Goal: Transaction & Acquisition: Purchase product/service

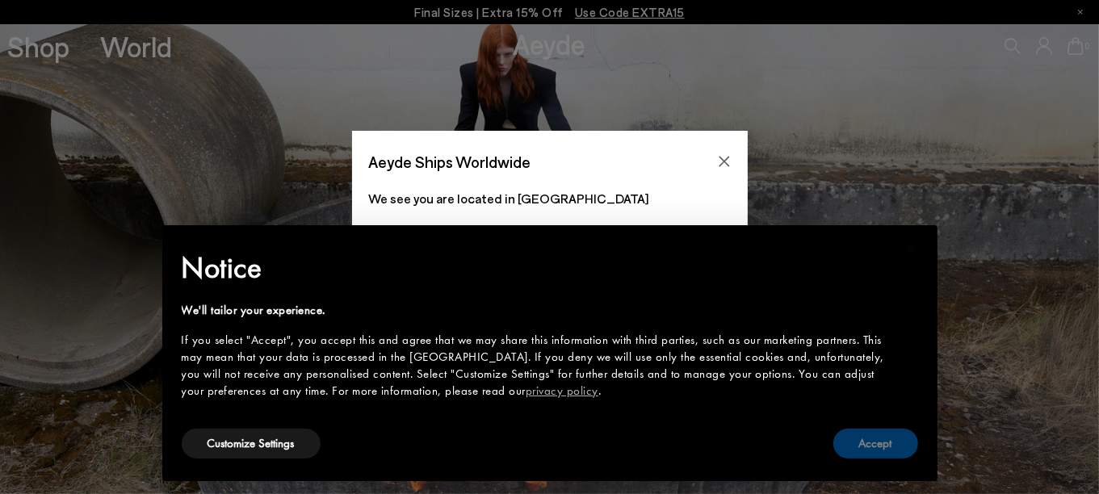
click at [889, 450] on button "Accept" at bounding box center [876, 444] width 85 height 30
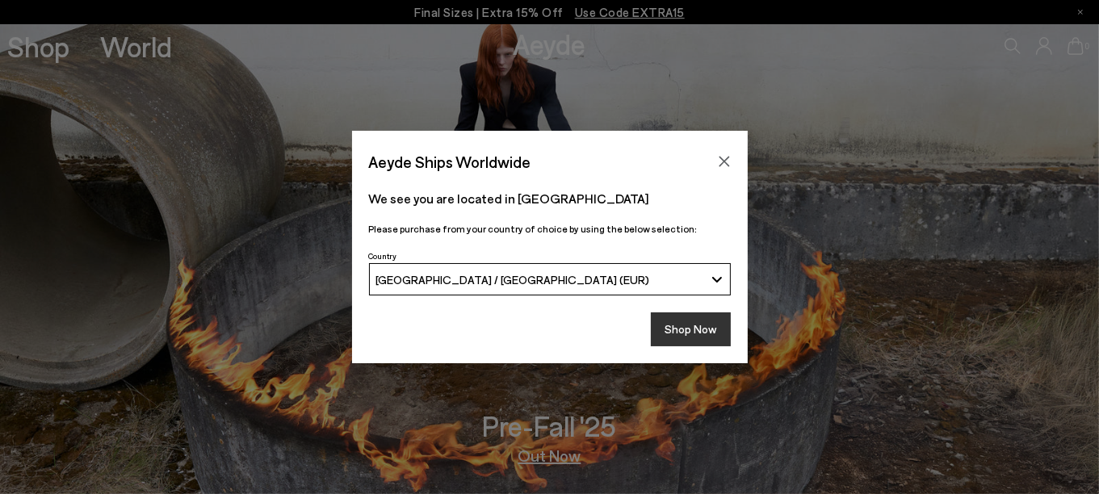
click at [693, 325] on button "Shop Now" at bounding box center [691, 330] width 80 height 34
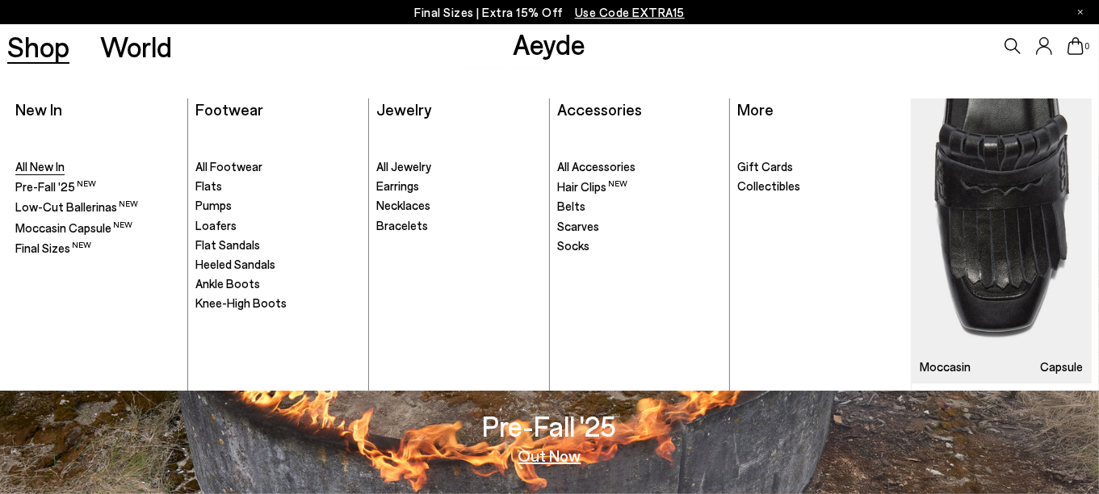
click at [25, 166] on span "All New In" at bounding box center [39, 166] width 49 height 15
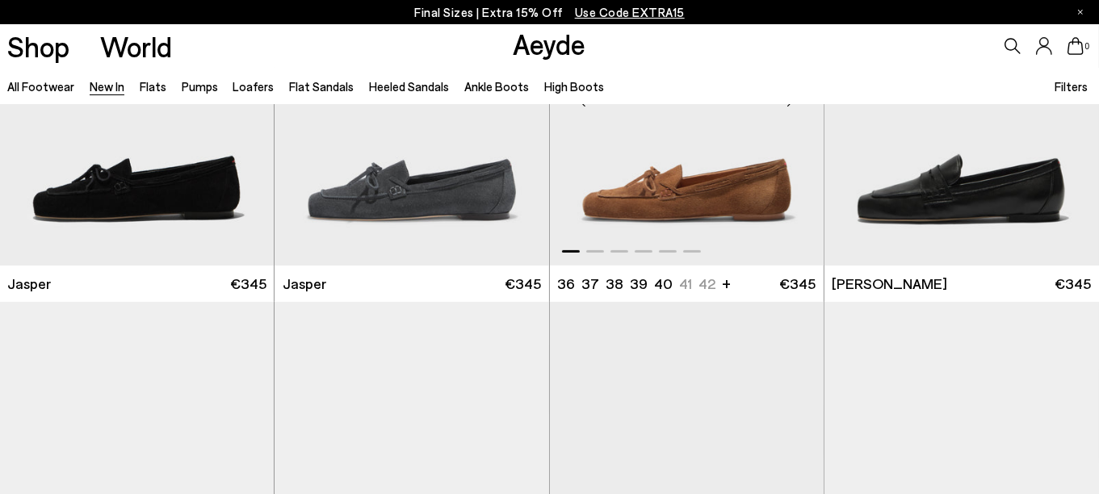
scroll to position [888, 0]
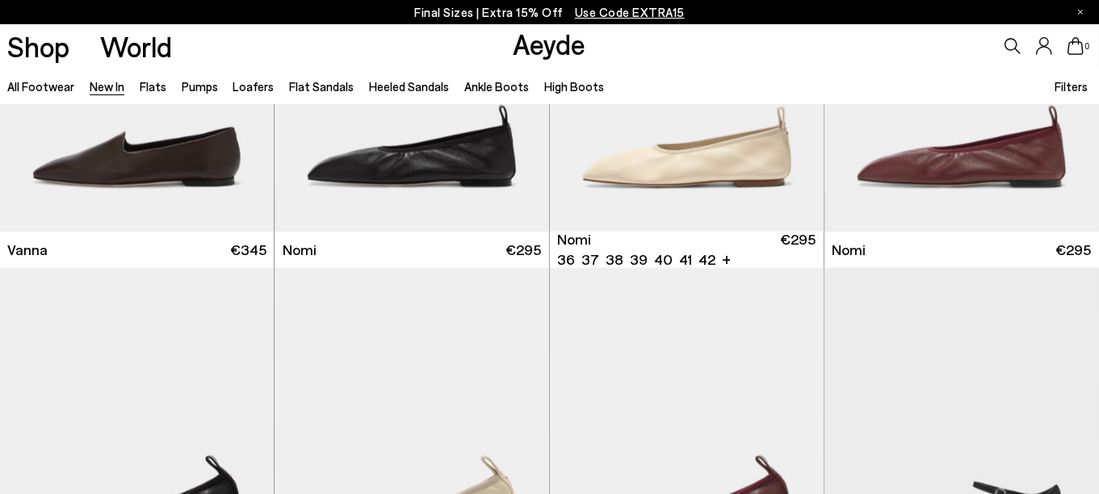
scroll to position [2908, 0]
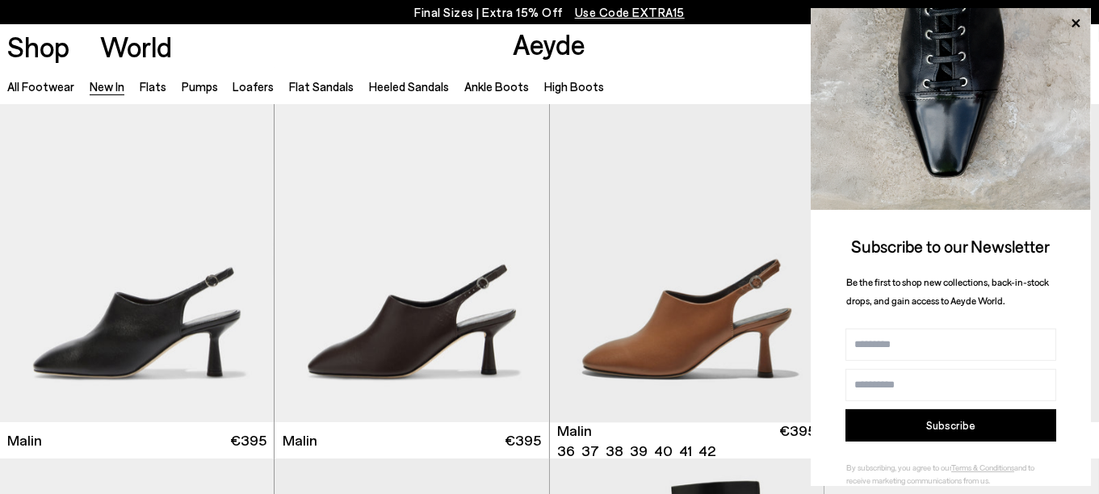
scroll to position [3958, 0]
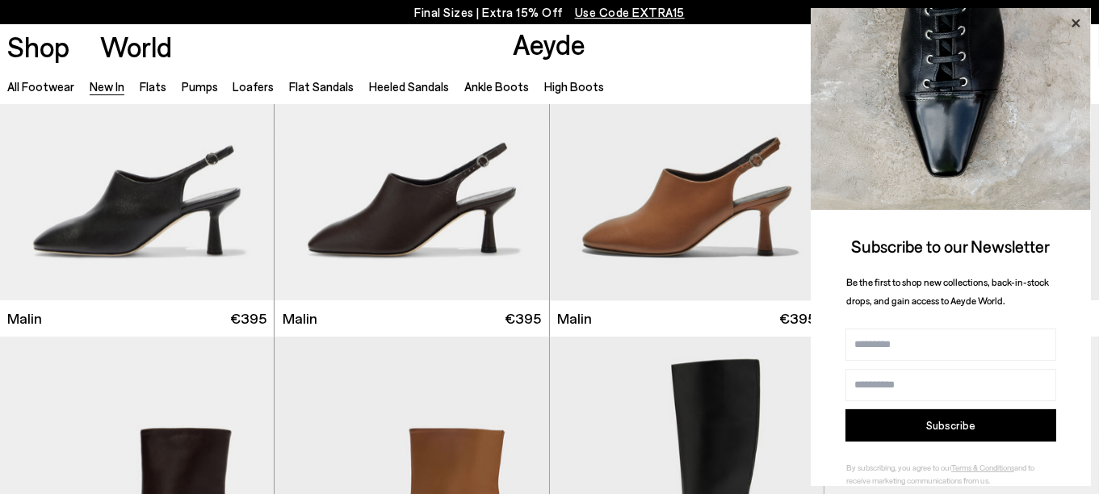
click at [1078, 23] on icon at bounding box center [1075, 23] width 21 height 21
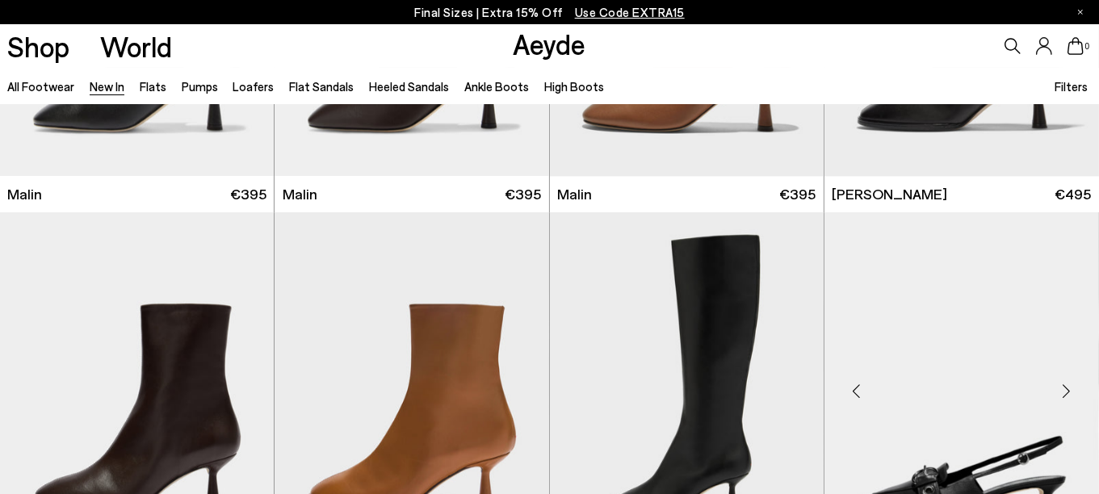
scroll to position [4281, 0]
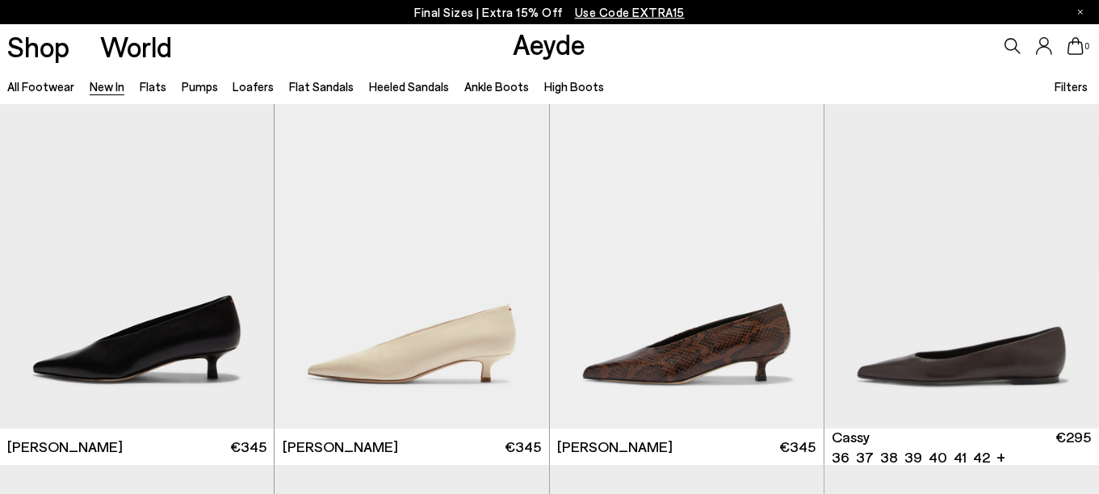
scroll to position [6137, 0]
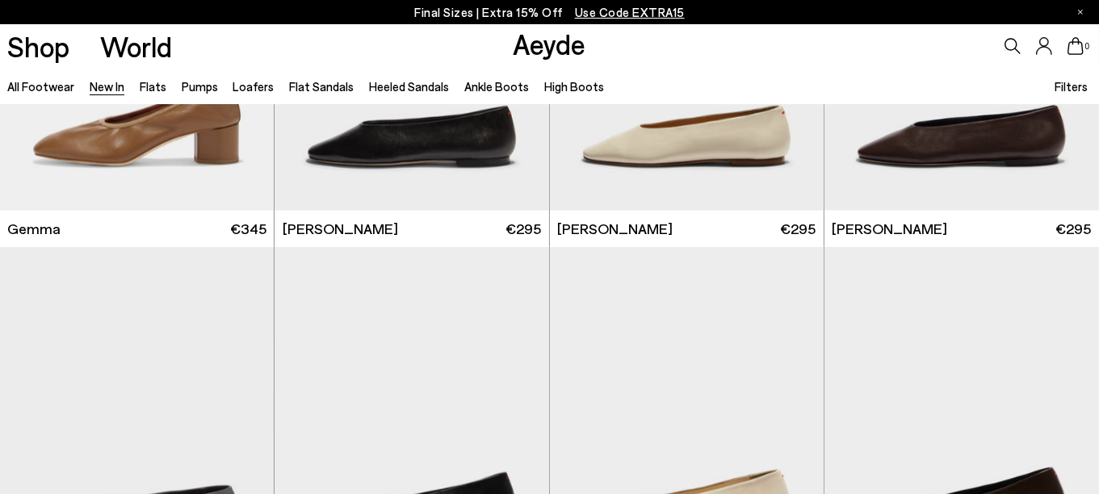
scroll to position [9287, 0]
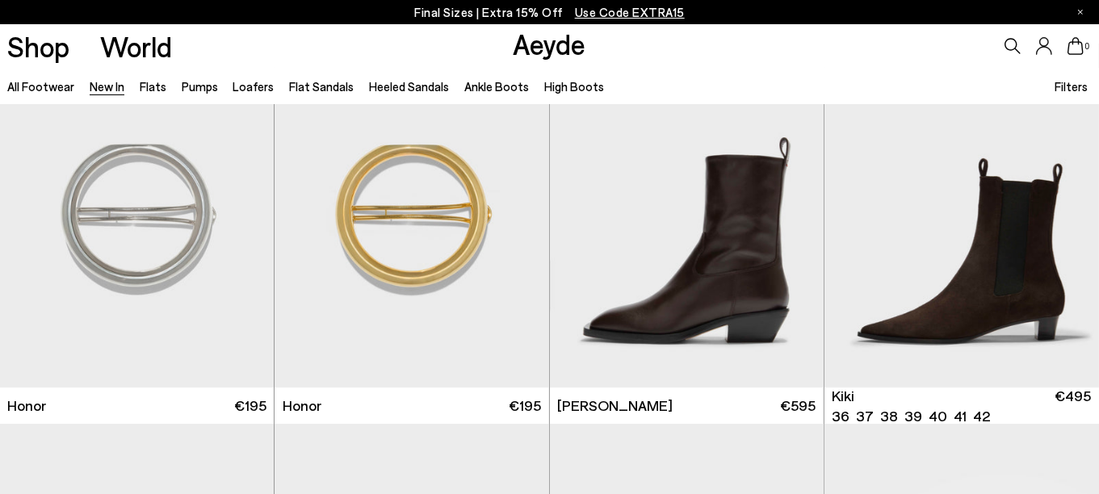
scroll to position [10822, 0]
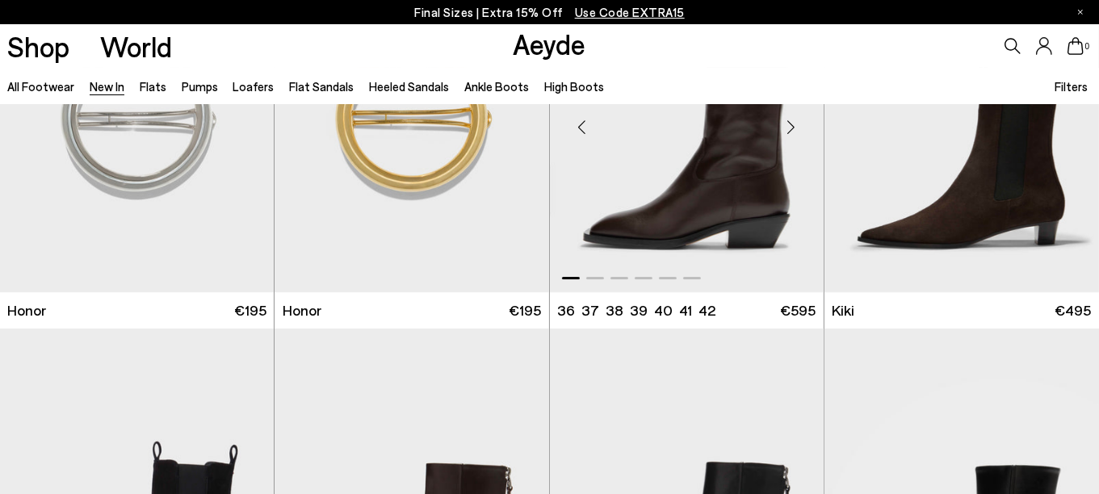
click at [752, 185] on img "1 / 6" at bounding box center [687, 120] width 275 height 345
click at [796, 128] on div "Next slide" at bounding box center [791, 127] width 48 height 48
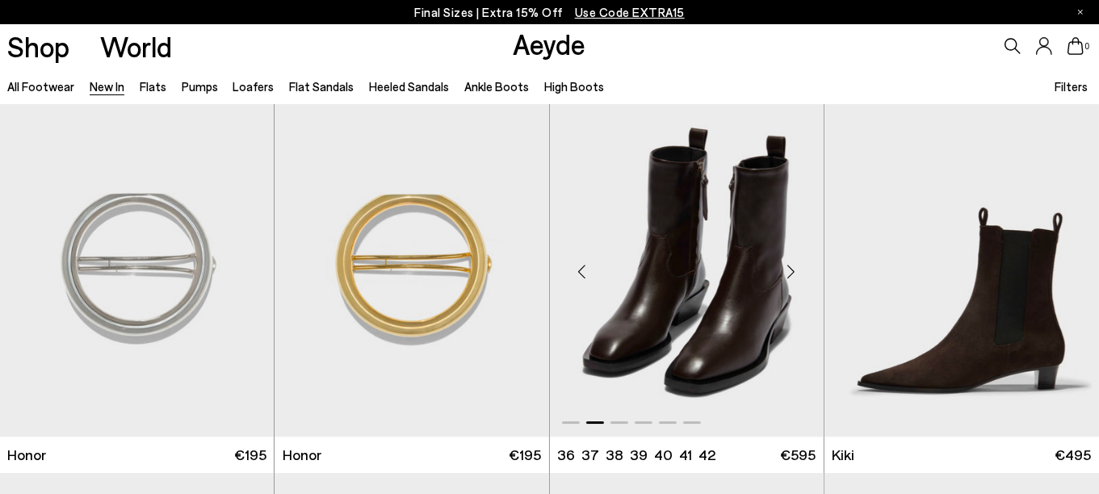
scroll to position [10661, 0]
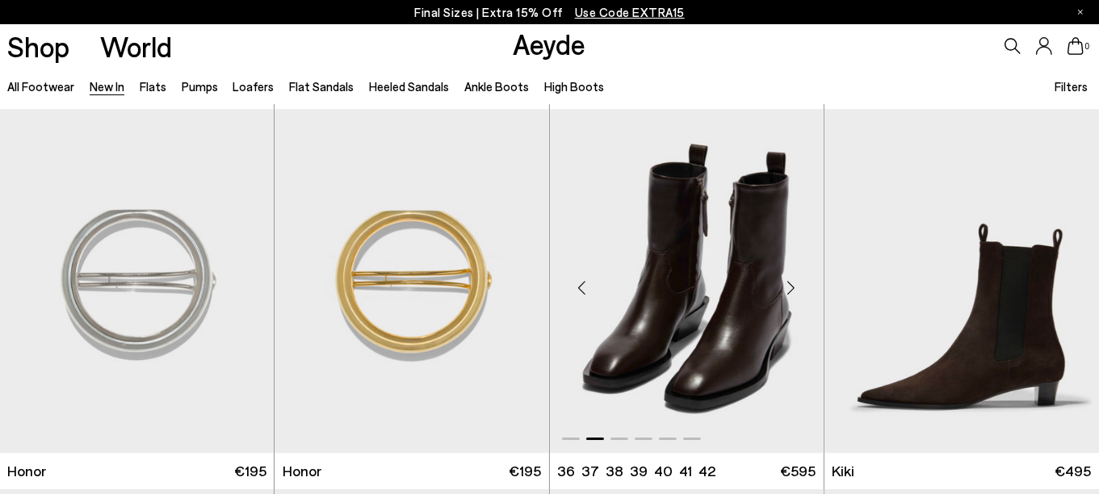
click at [789, 285] on div "Next slide" at bounding box center [791, 287] width 48 height 48
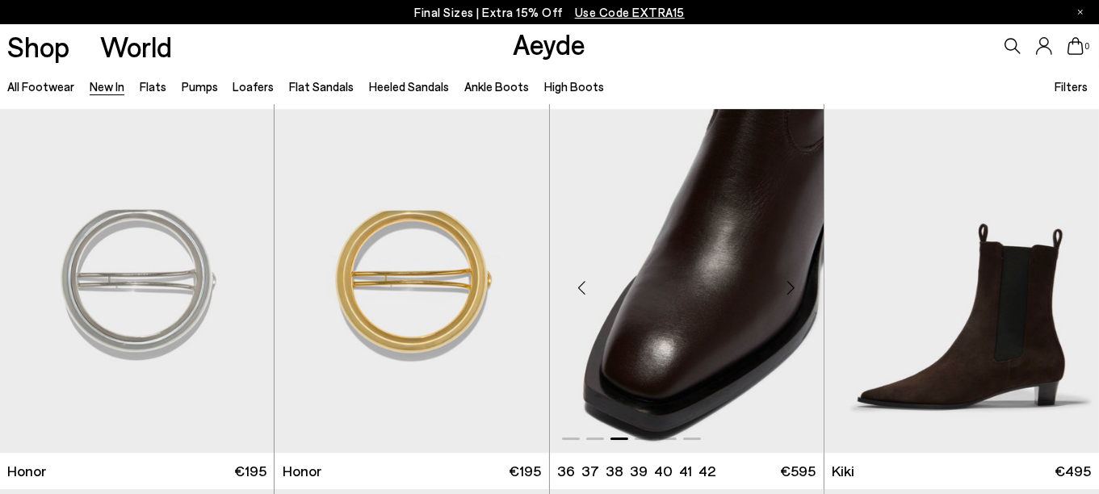
click at [789, 285] on div "Next slide" at bounding box center [791, 287] width 48 height 48
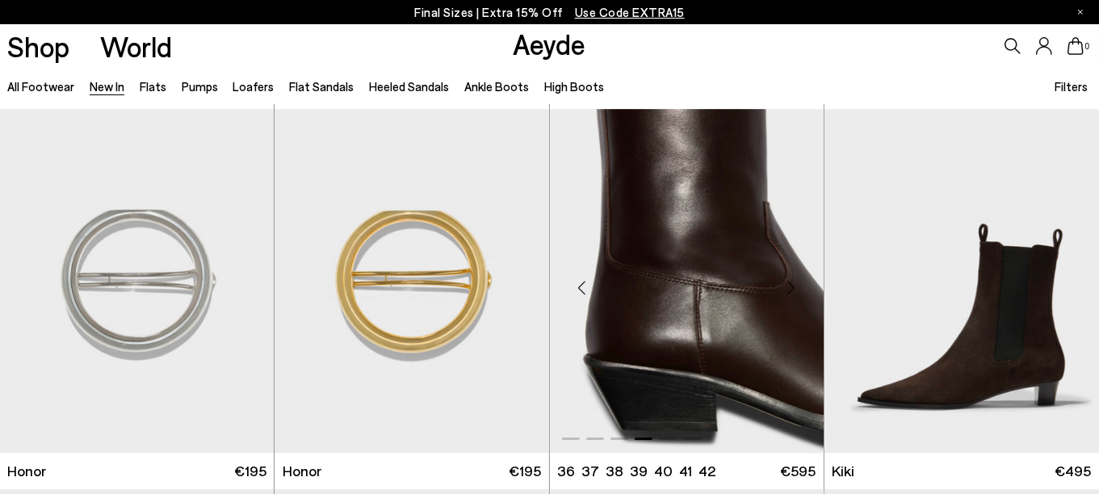
click at [789, 284] on div "Next slide" at bounding box center [791, 287] width 48 height 48
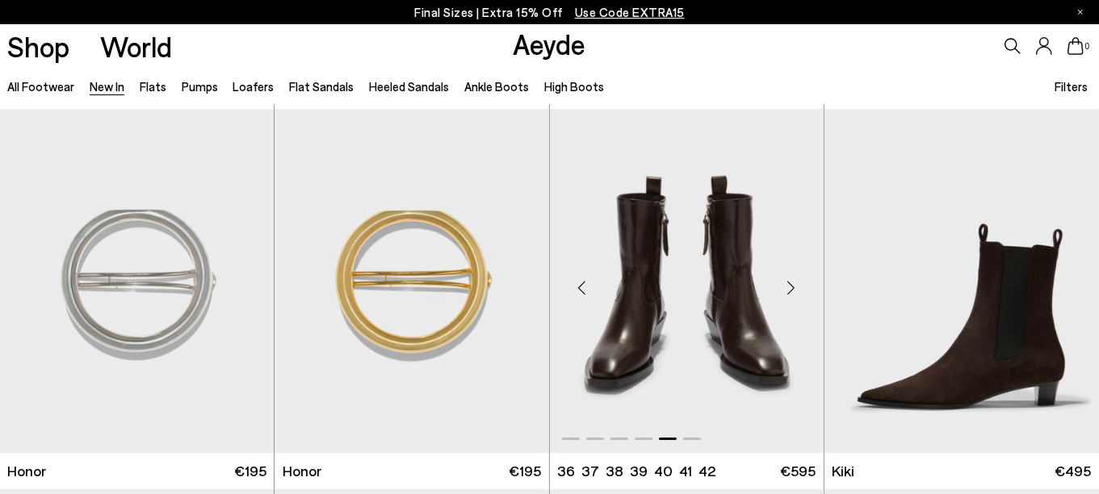
click at [789, 284] on div "Next slide" at bounding box center [791, 287] width 48 height 48
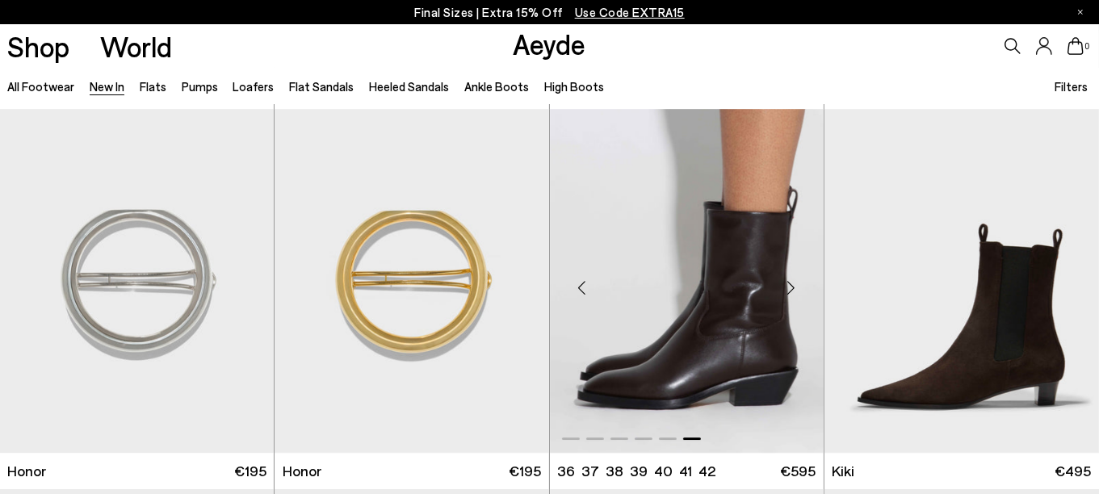
click at [789, 284] on div "Next slide" at bounding box center [791, 287] width 48 height 48
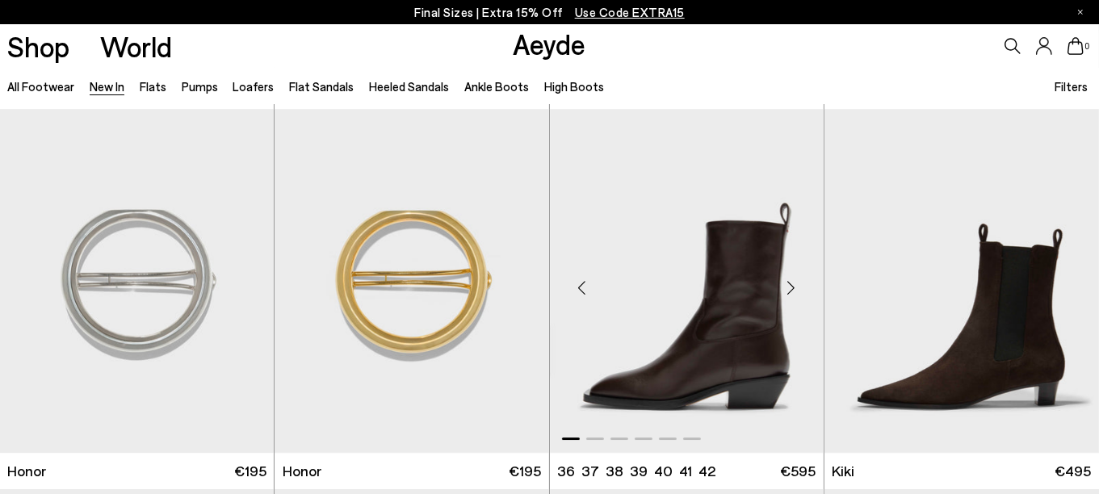
click at [789, 284] on div "Next slide" at bounding box center [791, 287] width 48 height 48
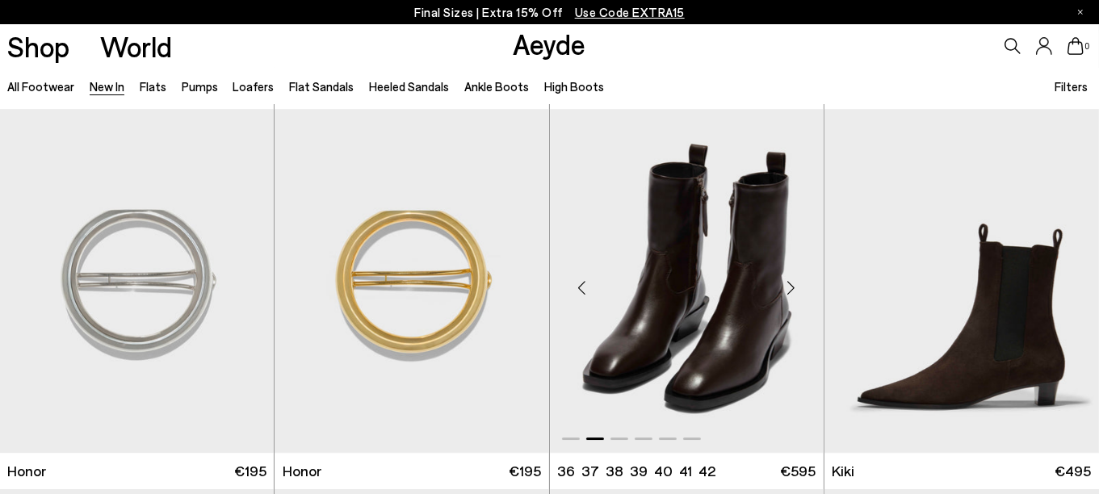
click at [789, 284] on div "Next slide" at bounding box center [791, 287] width 48 height 48
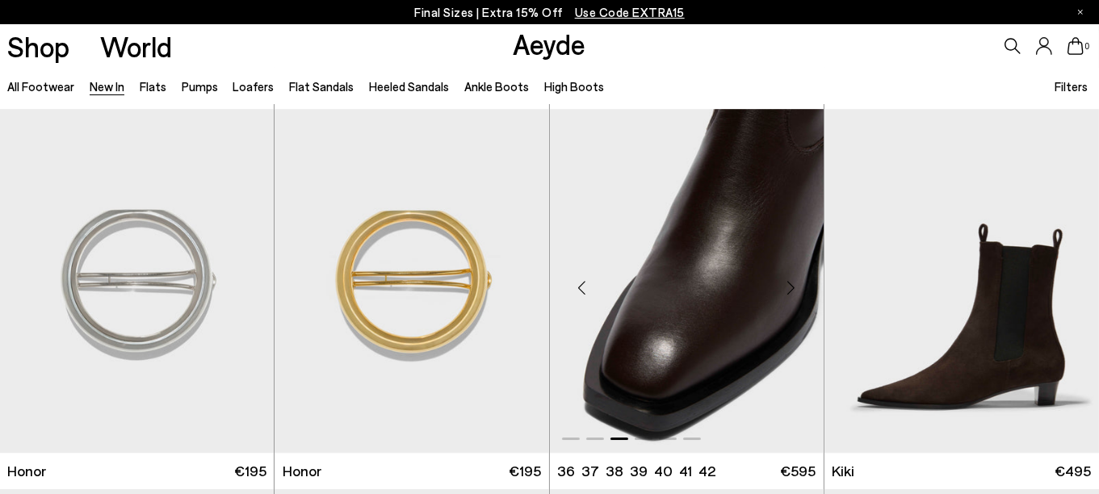
click at [789, 284] on div "Next slide" at bounding box center [791, 287] width 48 height 48
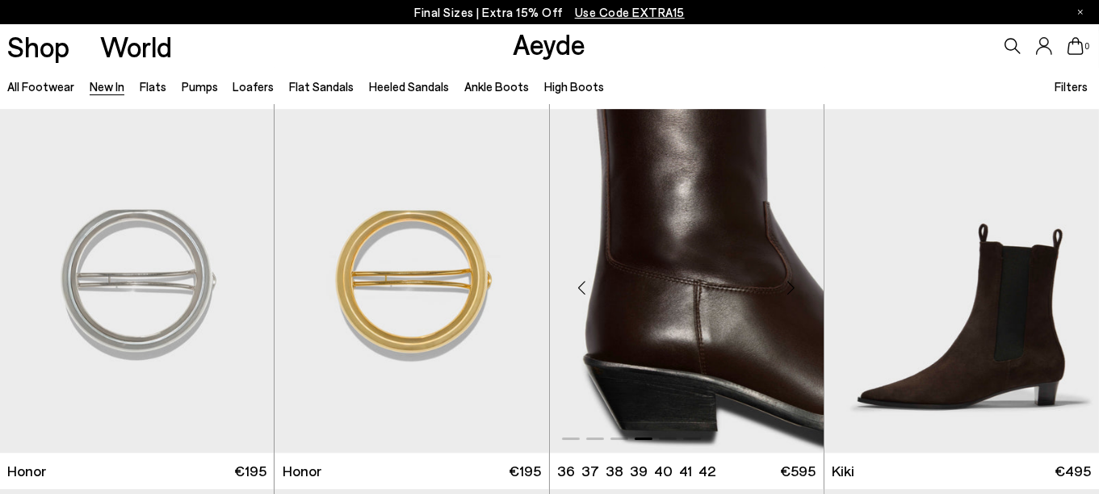
click at [789, 284] on div "Next slide" at bounding box center [791, 287] width 48 height 48
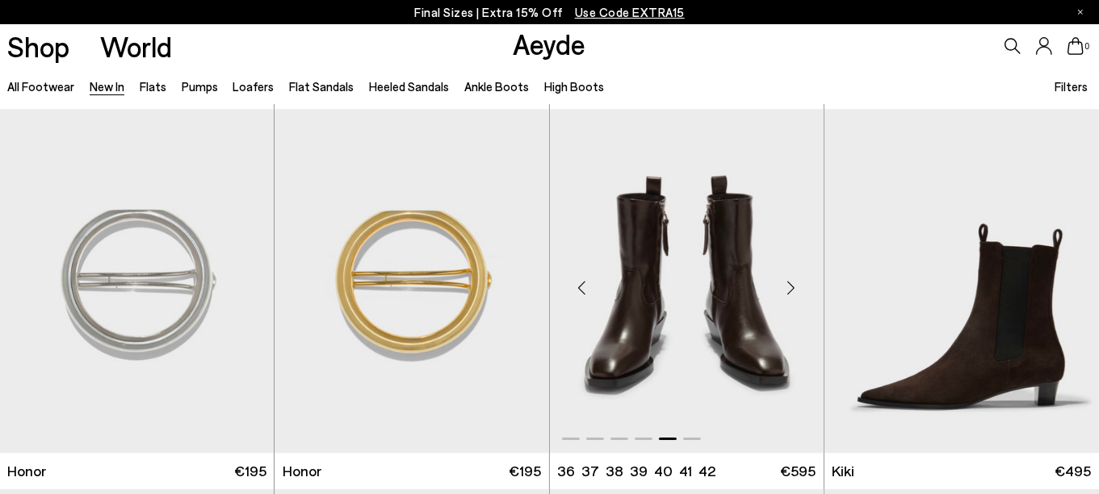
click at [789, 284] on div "Next slide" at bounding box center [791, 287] width 48 height 48
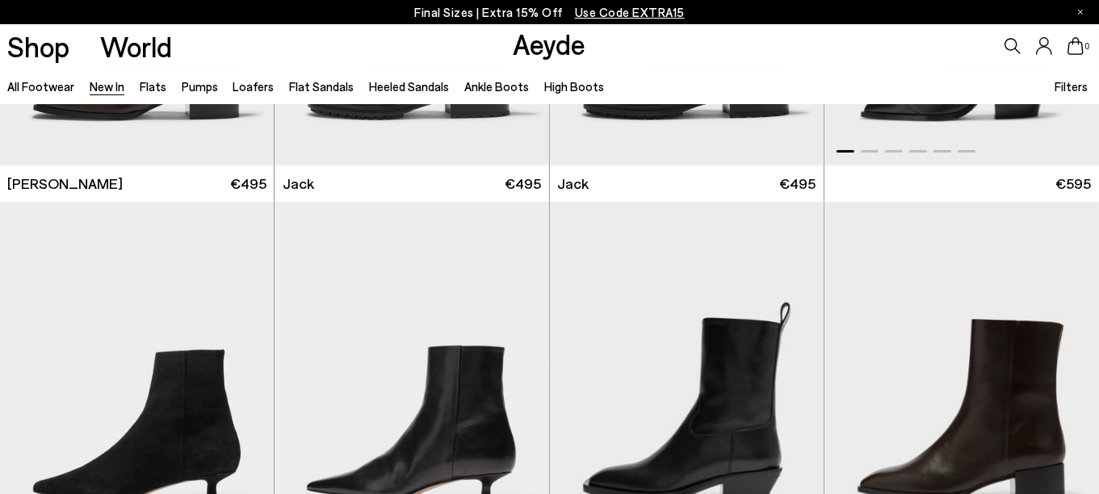
scroll to position [11873, 0]
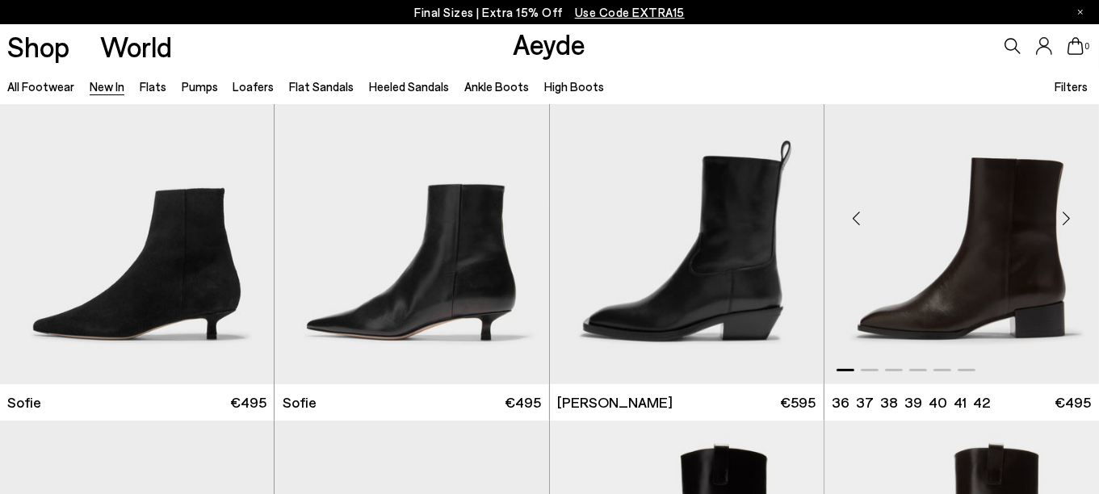
click at [983, 281] on img "1 / 6" at bounding box center [962, 212] width 275 height 345
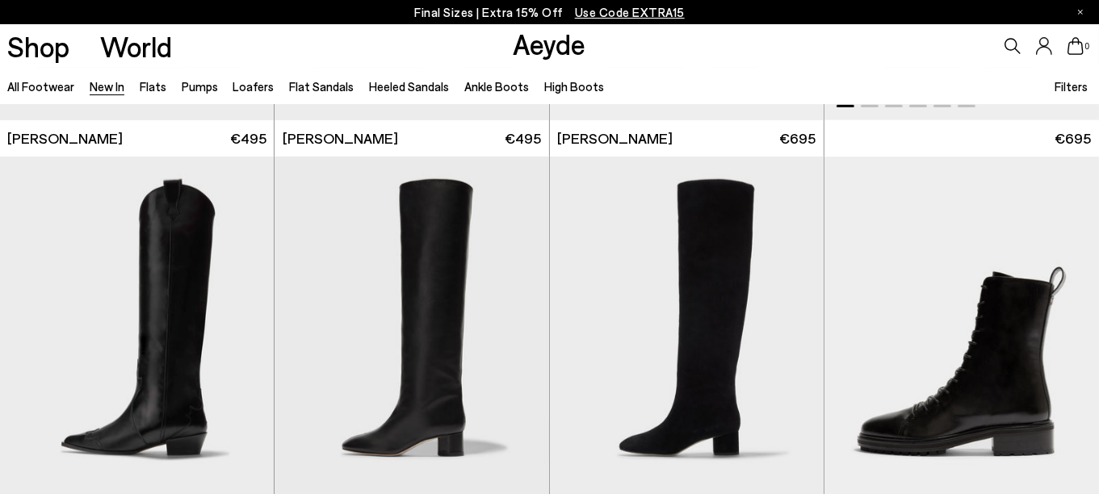
scroll to position [12115, 0]
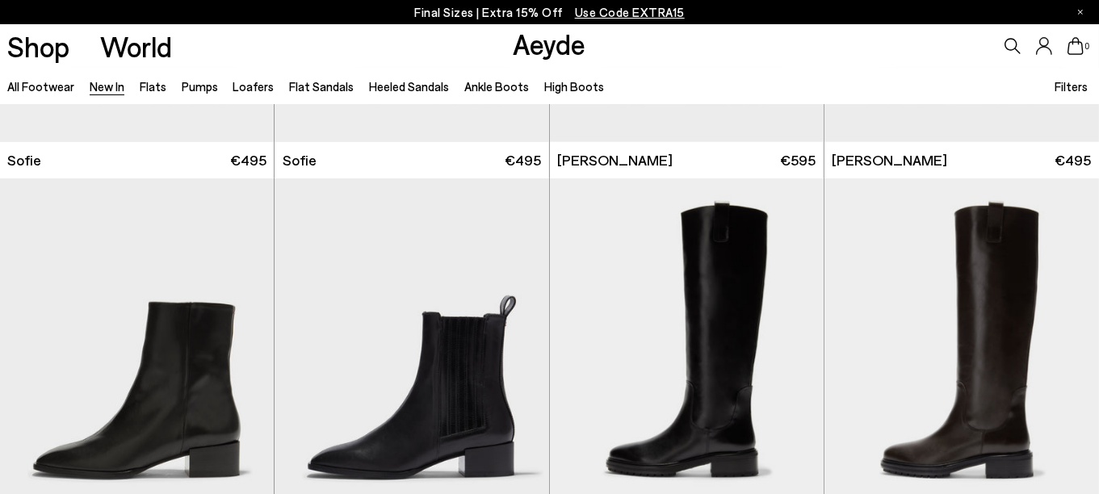
click at [1073, 42] on icon at bounding box center [1076, 46] width 16 height 18
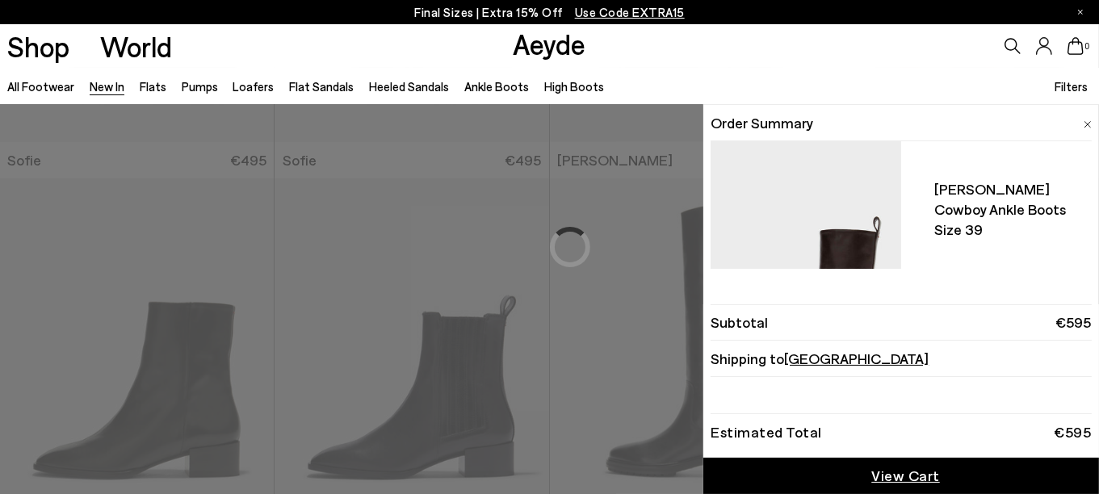
scroll to position [10144, 0]
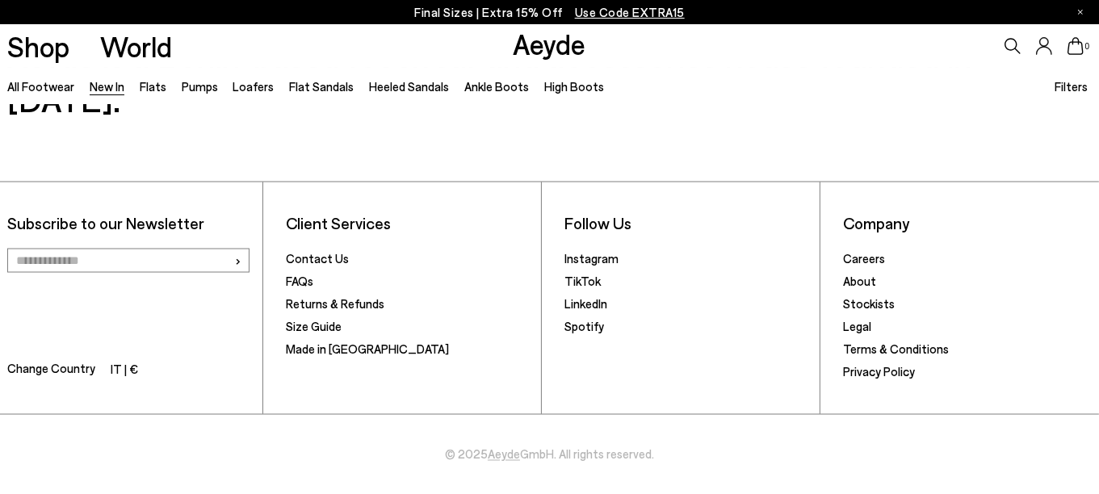
scroll to position [2400, 0]
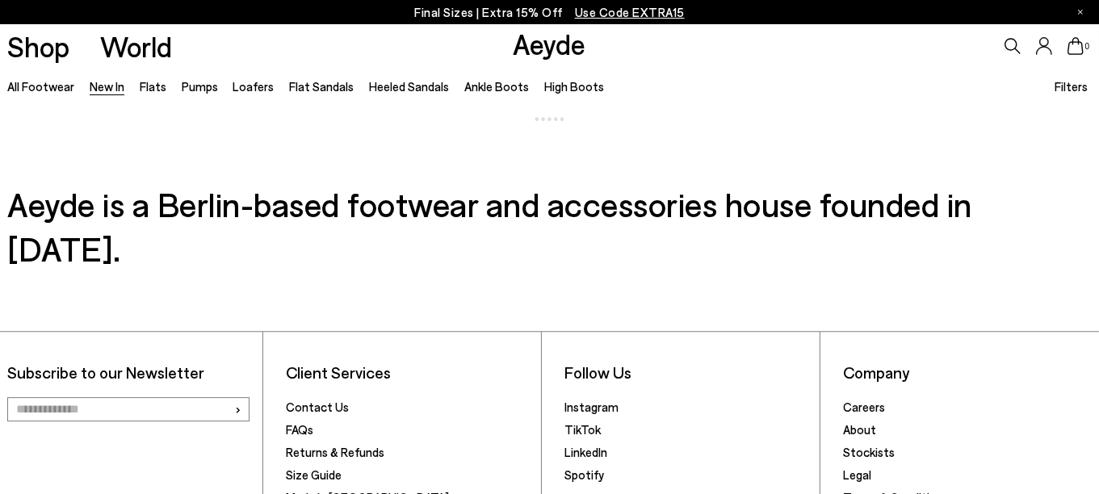
scroll to position [4524, 0]
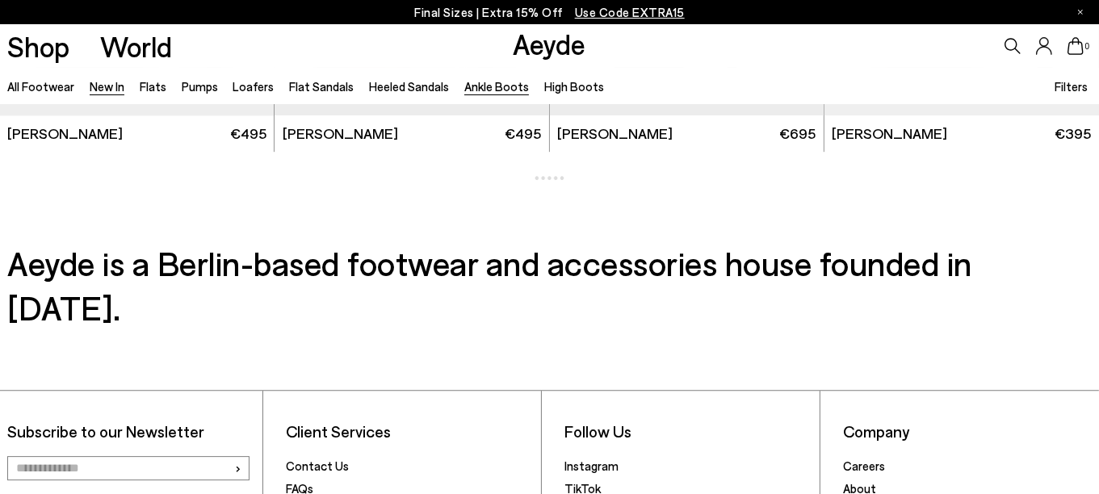
click at [485, 87] on link "Ankle Boots" at bounding box center [496, 86] width 65 height 15
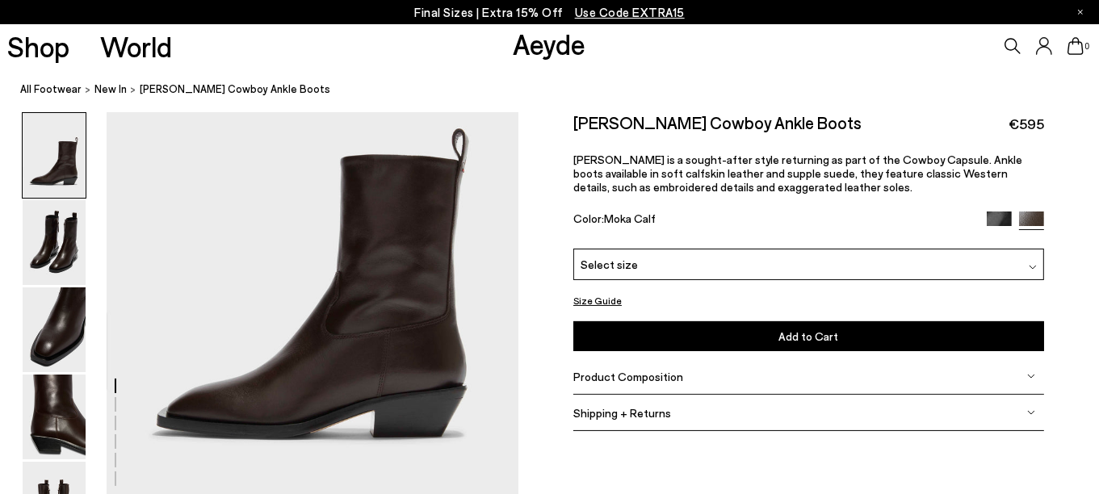
scroll to position [242, 0]
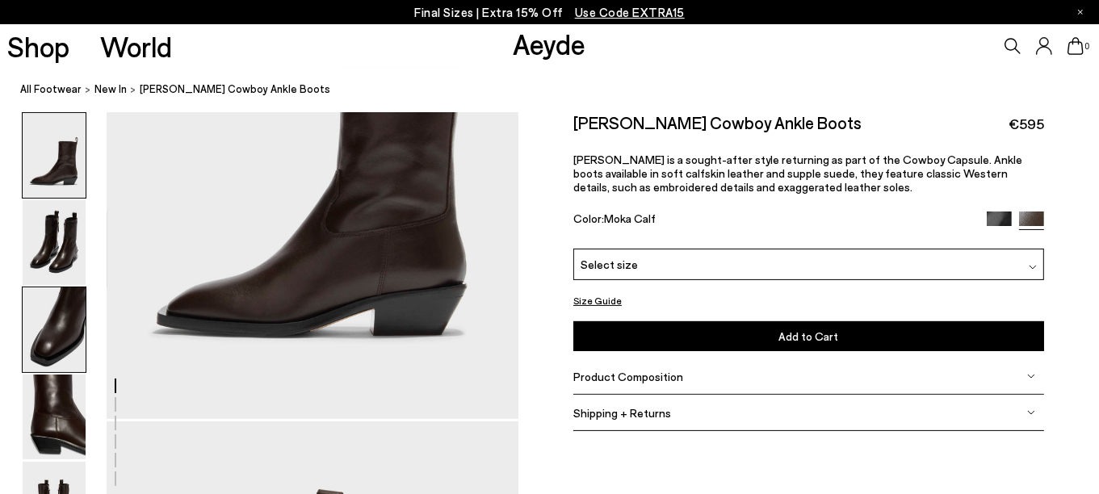
click at [36, 321] on img at bounding box center [54, 330] width 63 height 85
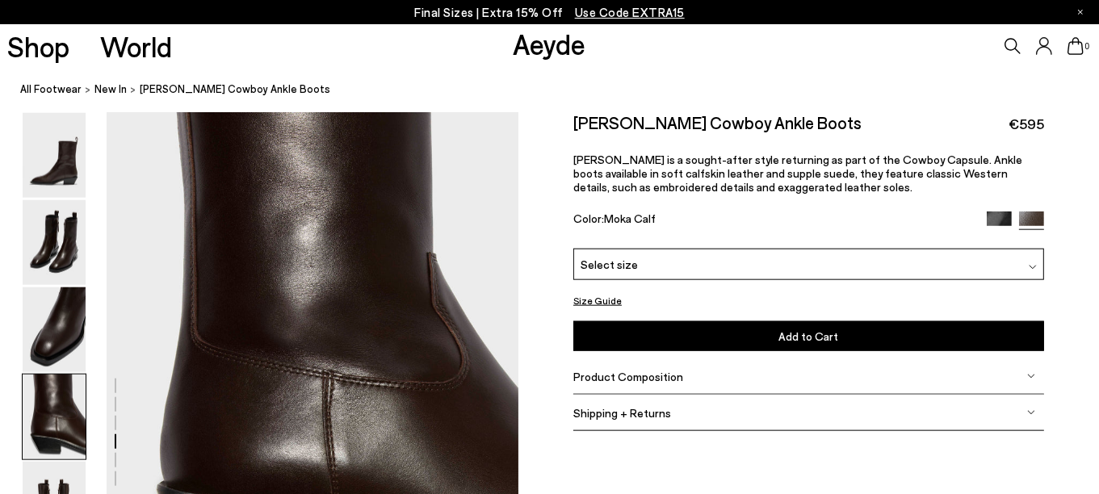
scroll to position [1832, 0]
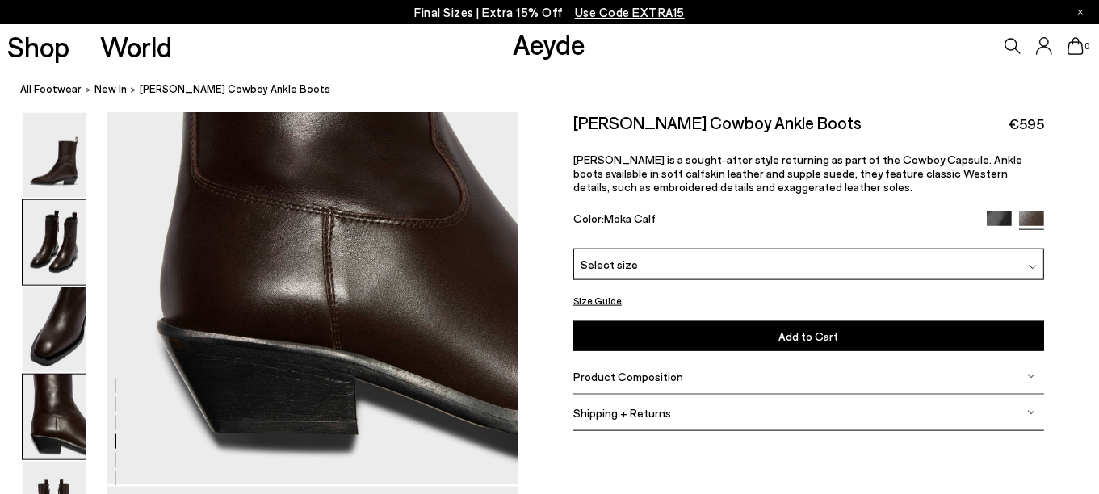
click at [59, 233] on img at bounding box center [54, 242] width 63 height 85
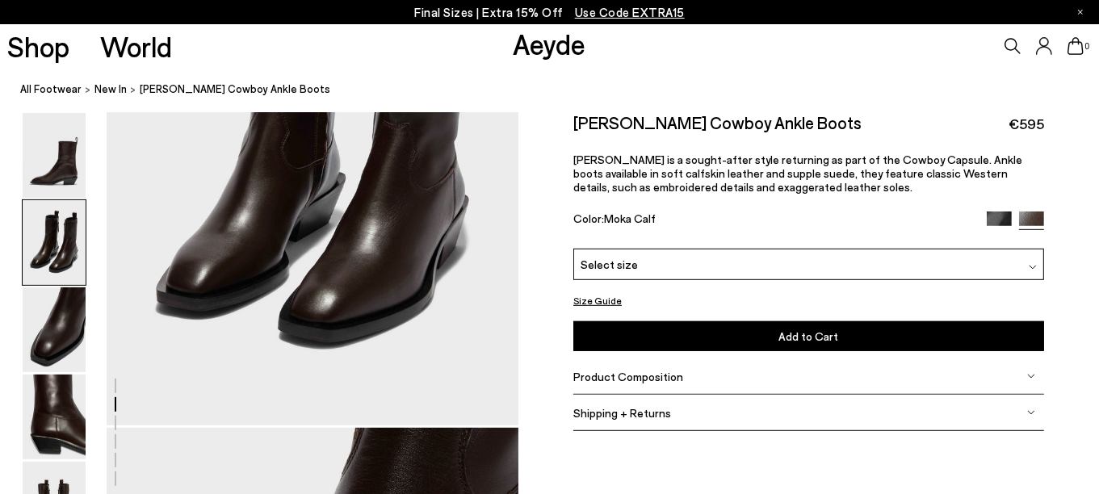
scroll to position [796, 0]
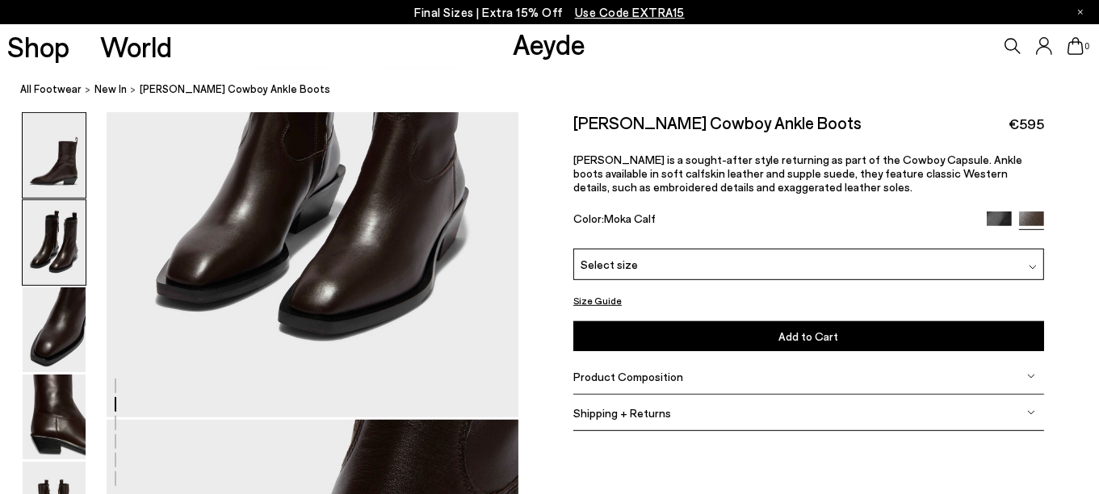
click at [67, 149] on img at bounding box center [54, 155] width 63 height 85
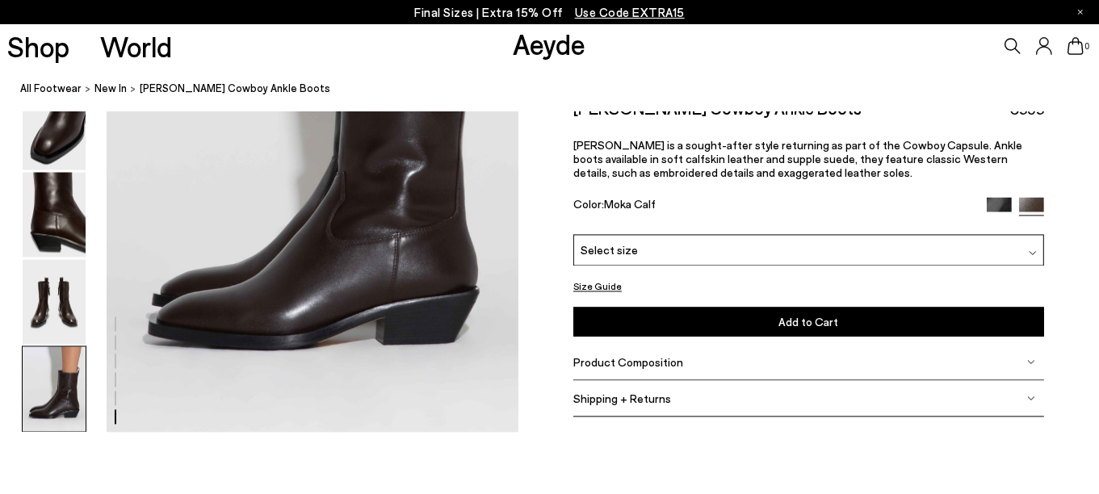
scroll to position [2908, 0]
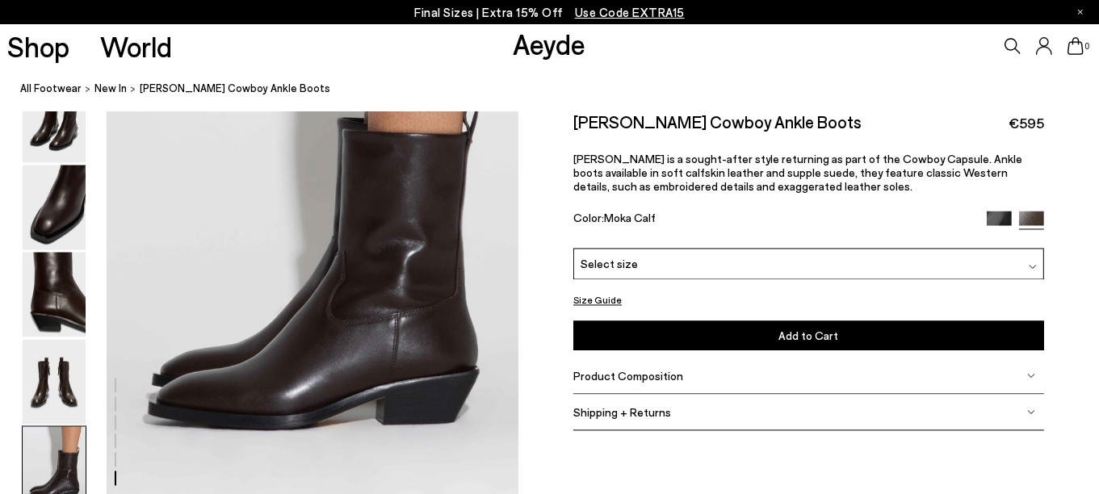
click at [630, 273] on span "Select size" at bounding box center [609, 264] width 57 height 17
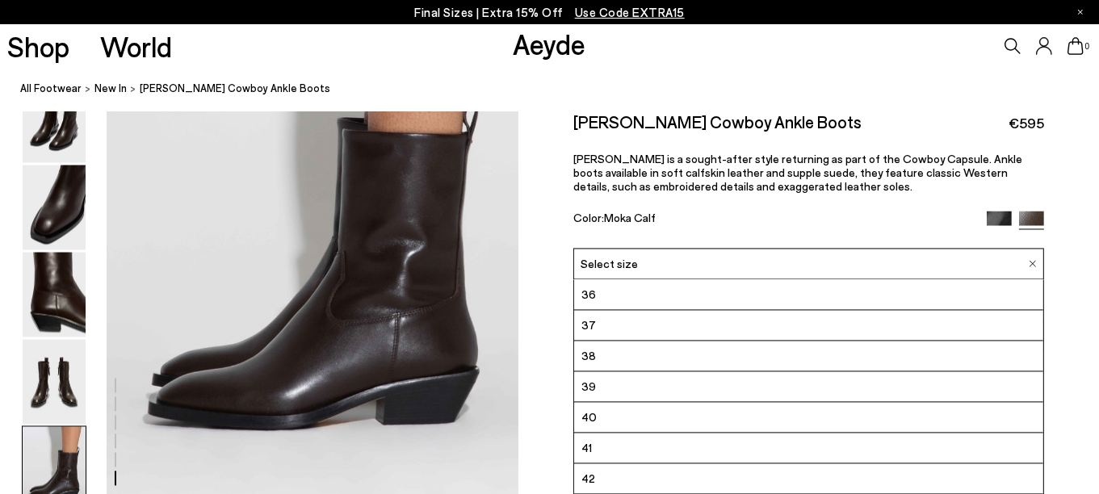
click at [591, 397] on span "39" at bounding box center [589, 387] width 15 height 20
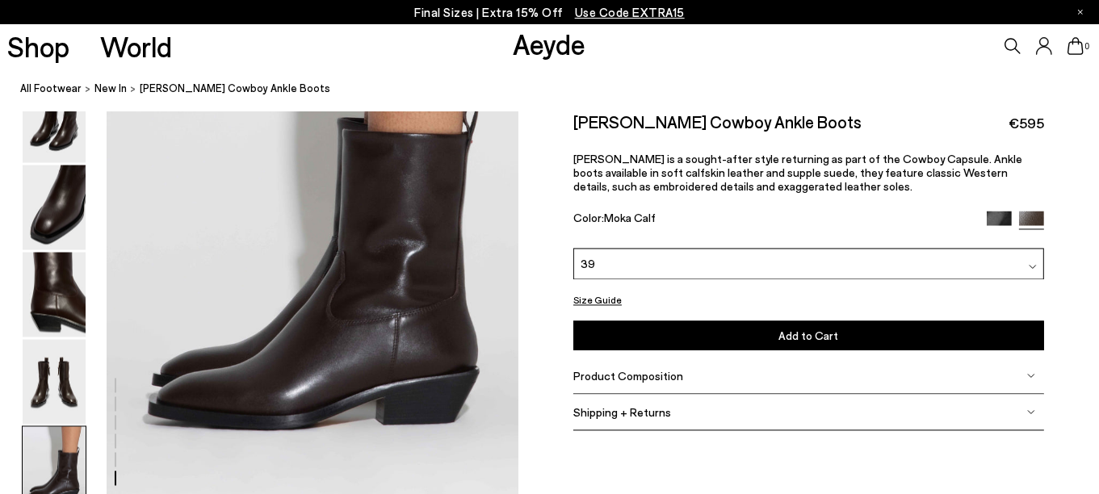
click at [590, 311] on button "Size Guide" at bounding box center [597, 301] width 48 height 20
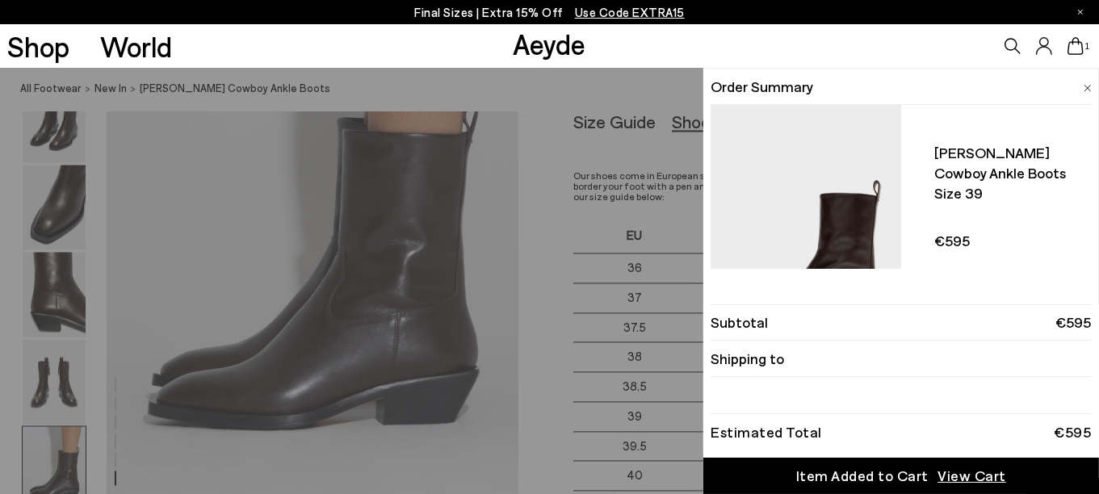
click at [969, 474] on span "View Cart" at bounding box center [972, 476] width 69 height 20
click at [420, 230] on div "Quick Add Color Size View Details Order Summary Luis leather cowboy ankle boots…" at bounding box center [549, 281] width 1099 height 426
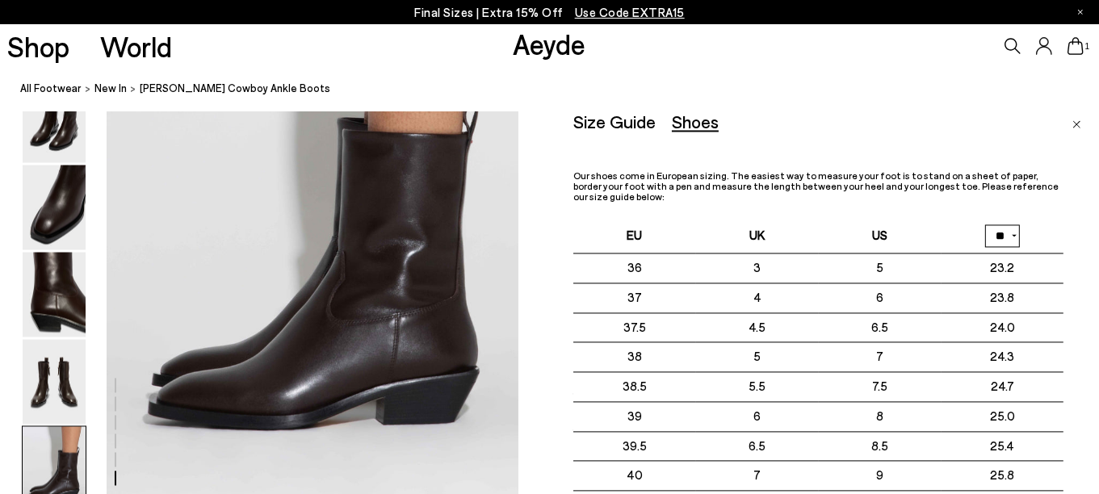
click at [1077, 124] on img "Close" at bounding box center [1077, 125] width 9 height 8
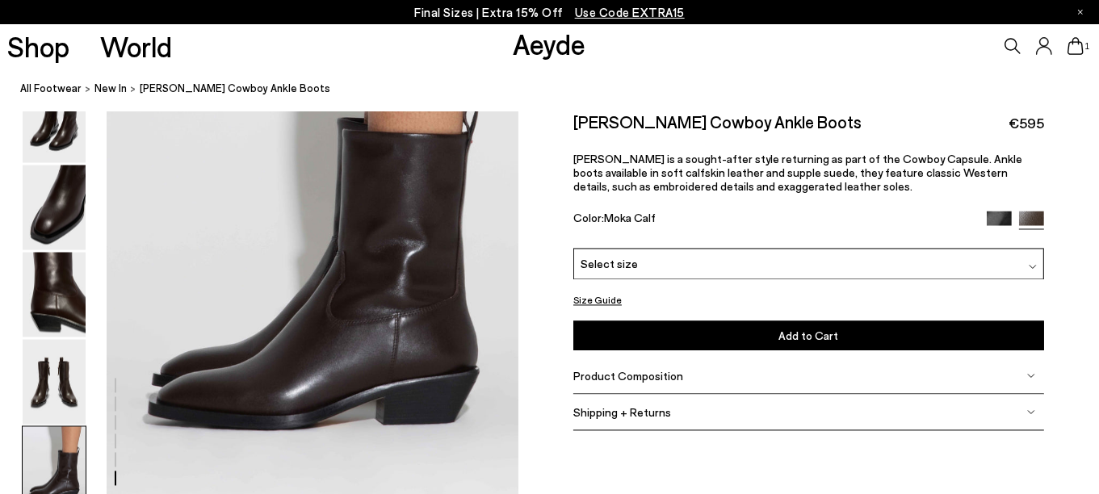
click at [990, 237] on img at bounding box center [999, 224] width 25 height 25
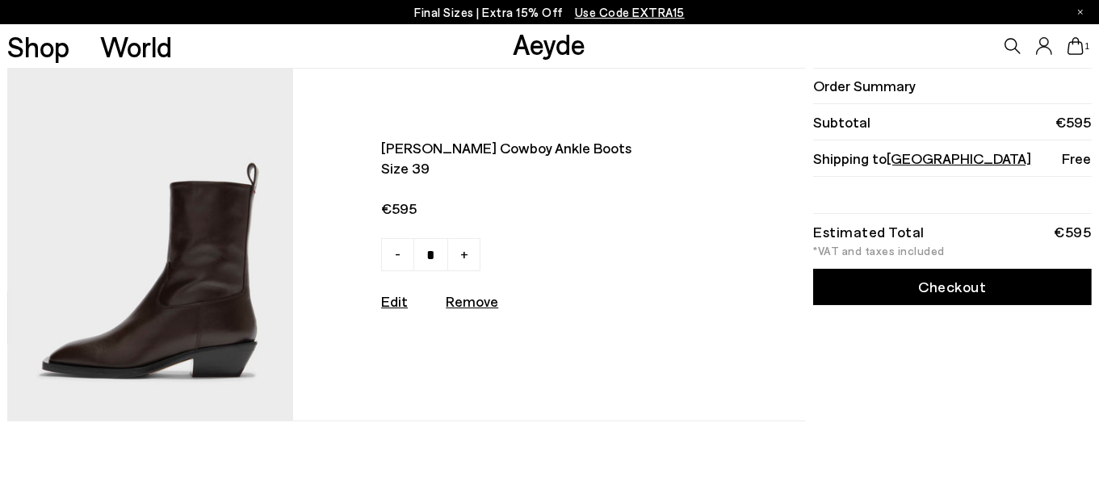
click at [1073, 40] on icon at bounding box center [1076, 46] width 16 height 18
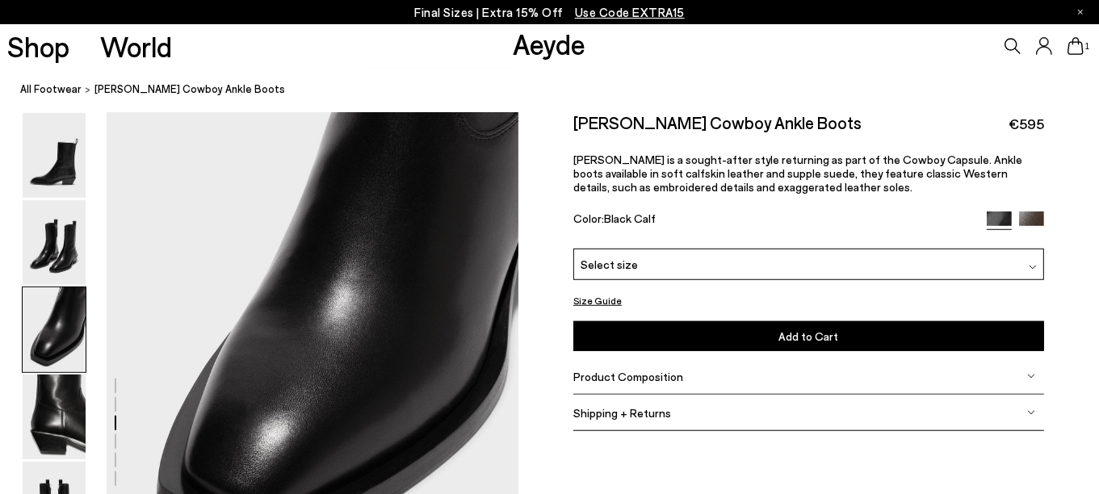
scroll to position [1291, 0]
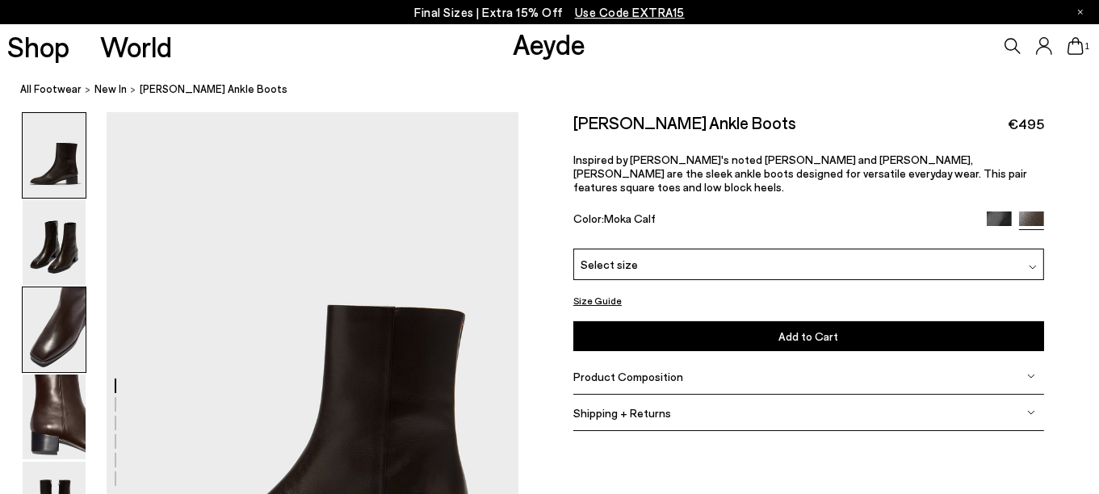
click at [75, 324] on img at bounding box center [54, 330] width 63 height 85
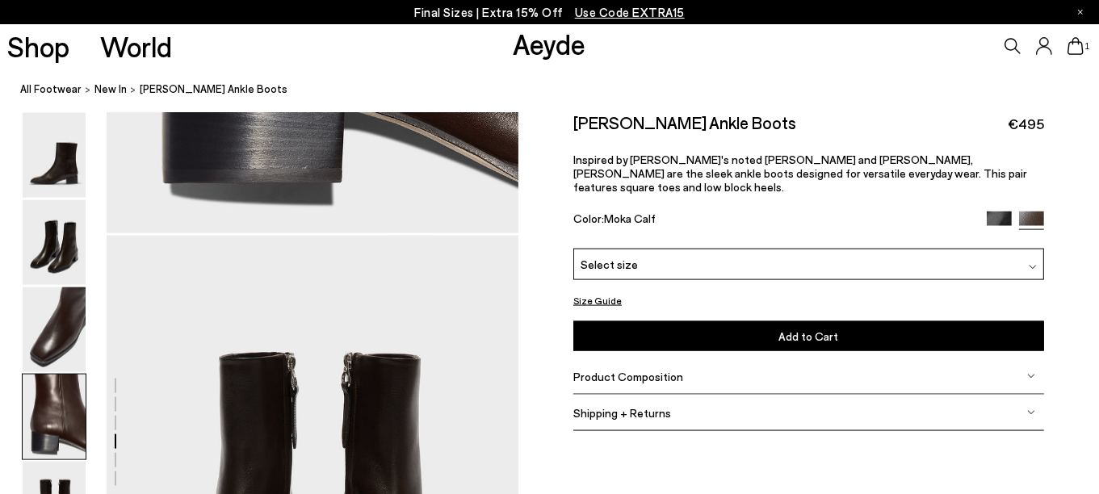
scroll to position [2316, 0]
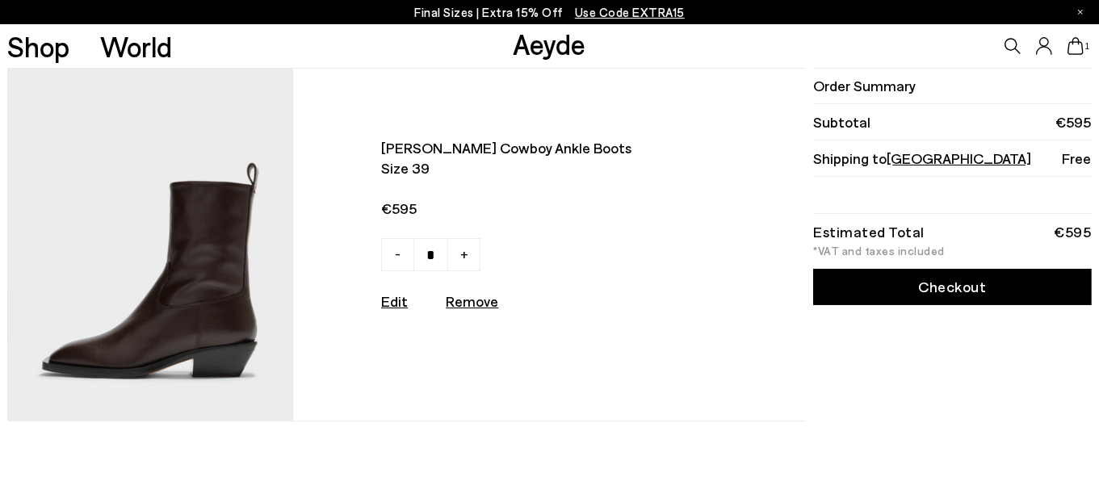
click at [952, 283] on link "Checkout" at bounding box center [952, 287] width 278 height 36
click at [226, 251] on img at bounding box center [150, 245] width 286 height 352
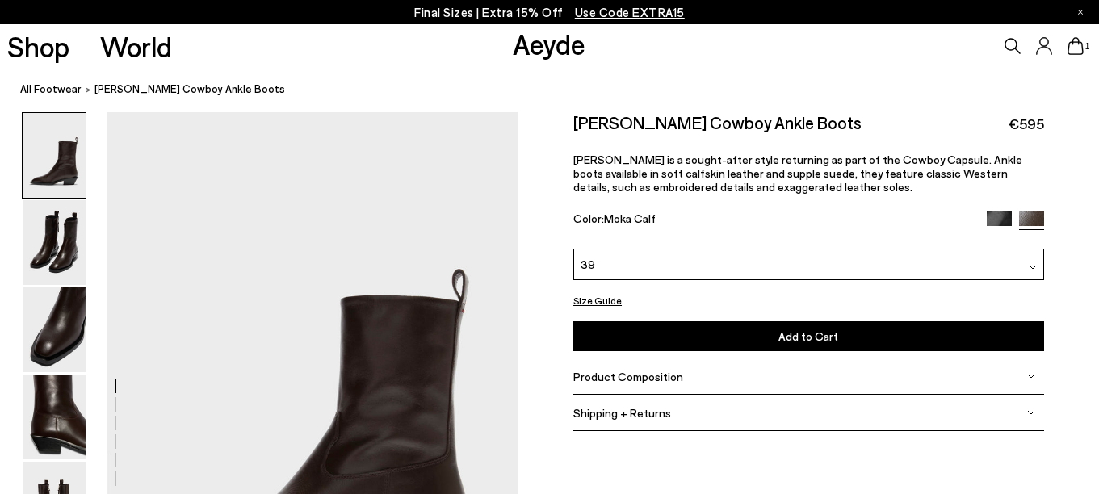
scroll to position [242, 0]
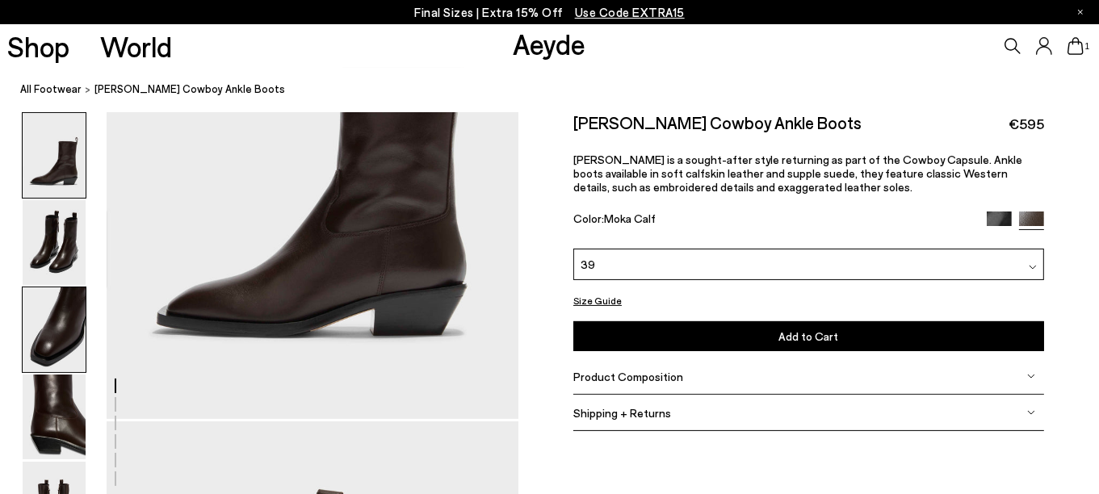
click at [47, 343] on img at bounding box center [54, 330] width 63 height 85
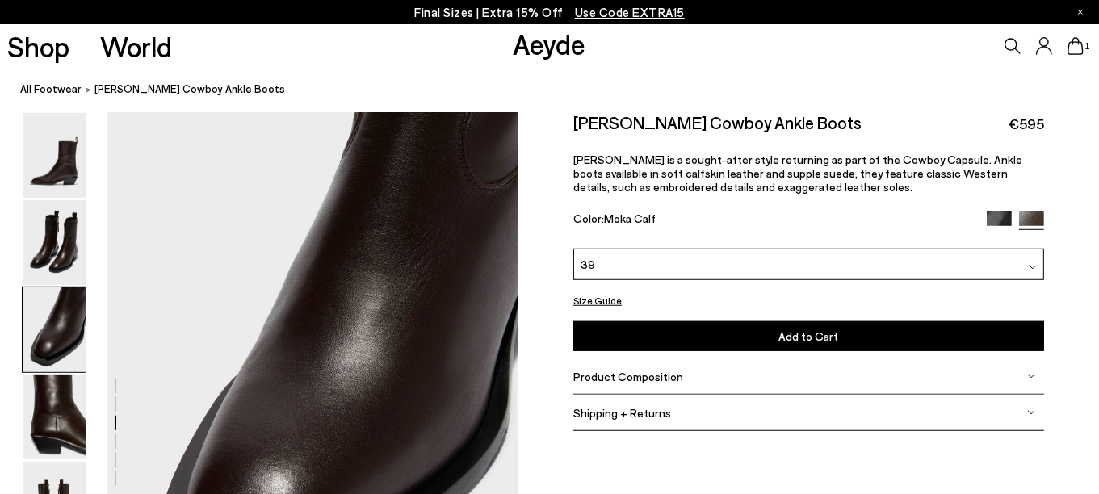
scroll to position [1266, 0]
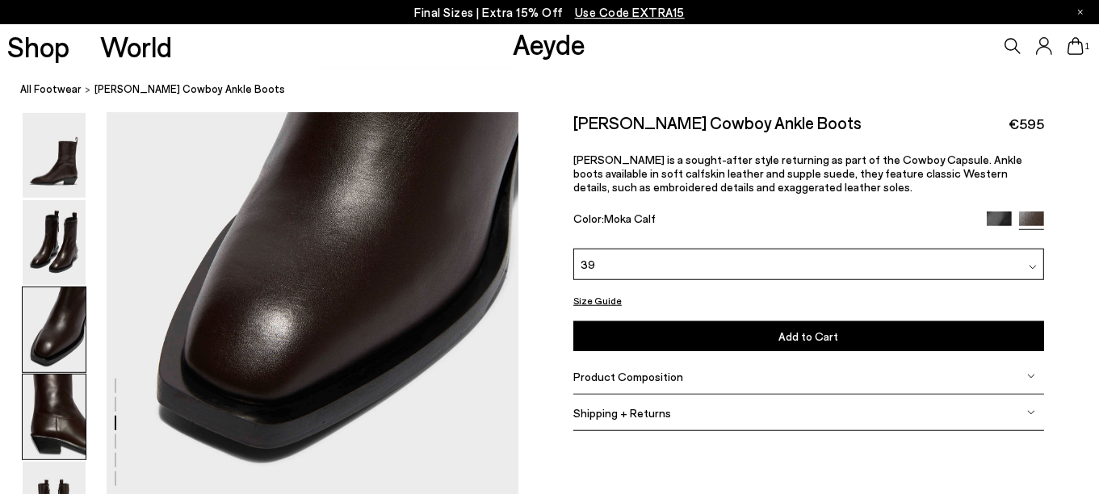
click at [55, 428] on img at bounding box center [54, 417] width 63 height 85
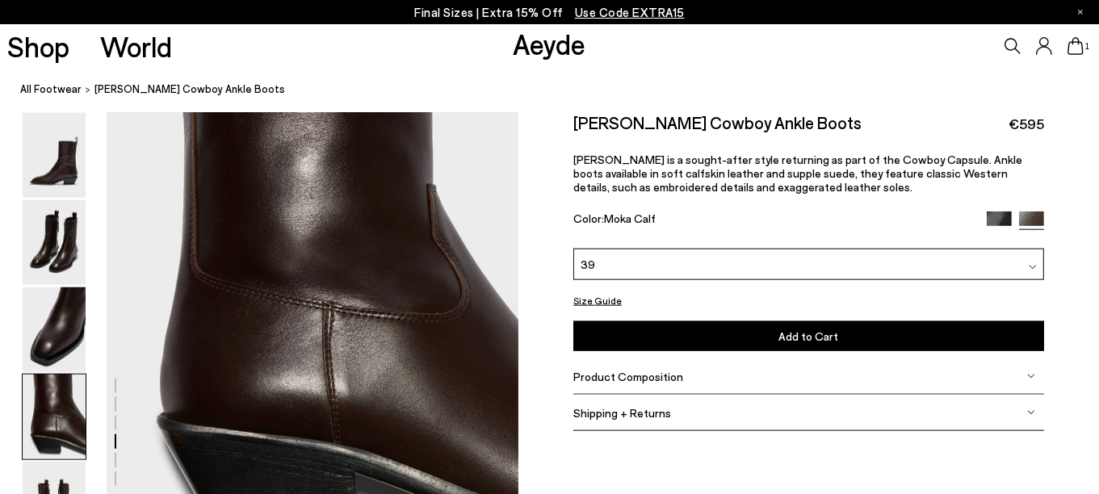
scroll to position [1817, 0]
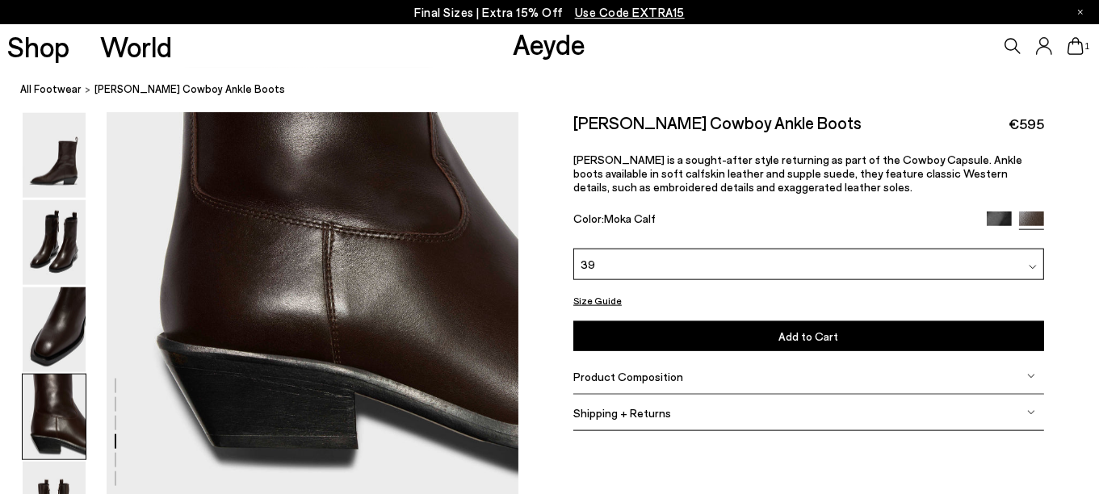
click at [628, 384] on span "Product Composition" at bounding box center [628, 377] width 110 height 14
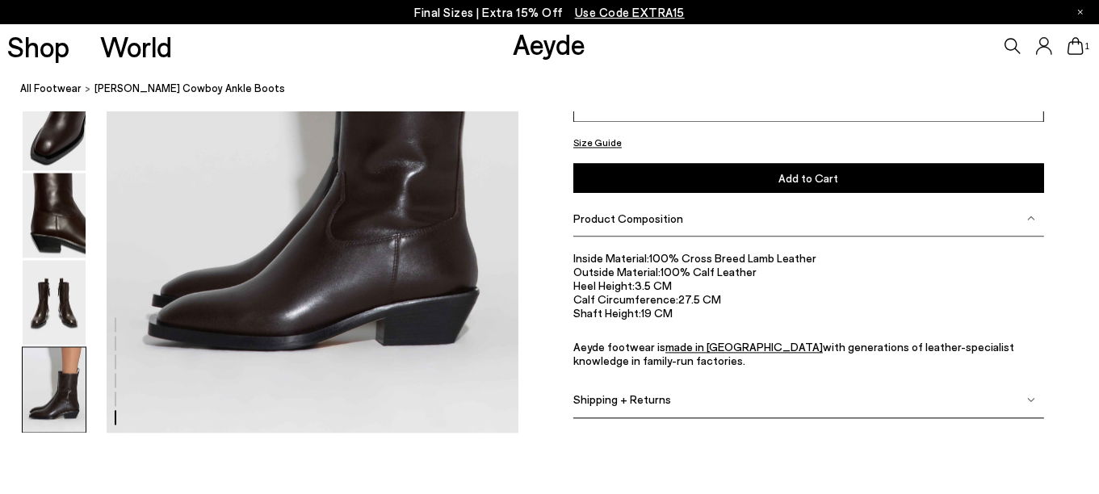
scroll to position [2975, 0]
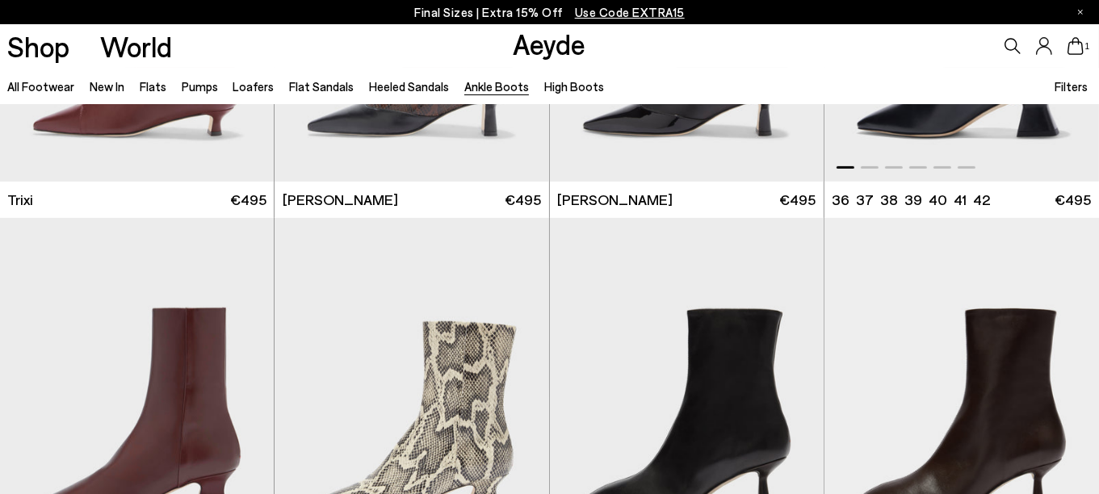
scroll to position [808, 0]
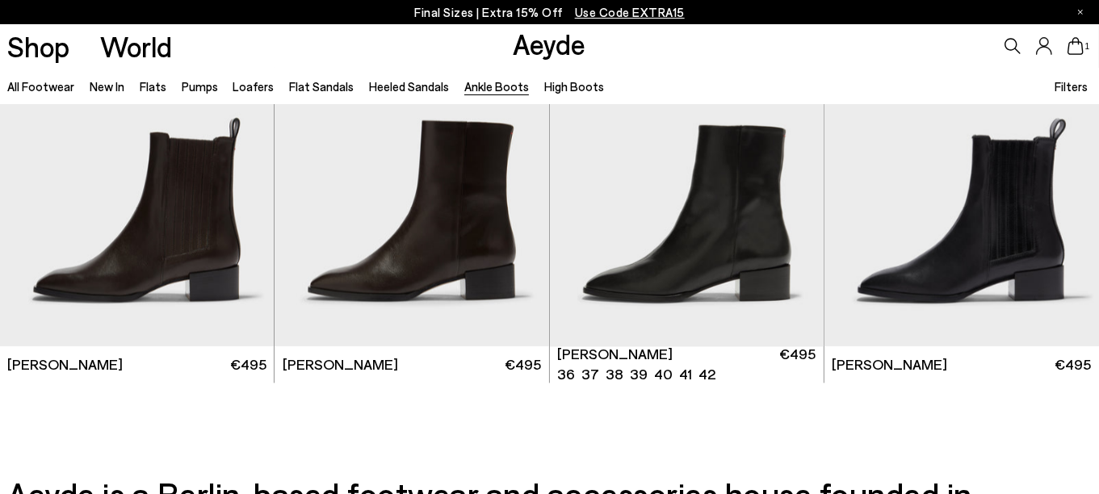
scroll to position [3472, 0]
